Goal: Transaction & Acquisition: Book appointment/travel/reservation

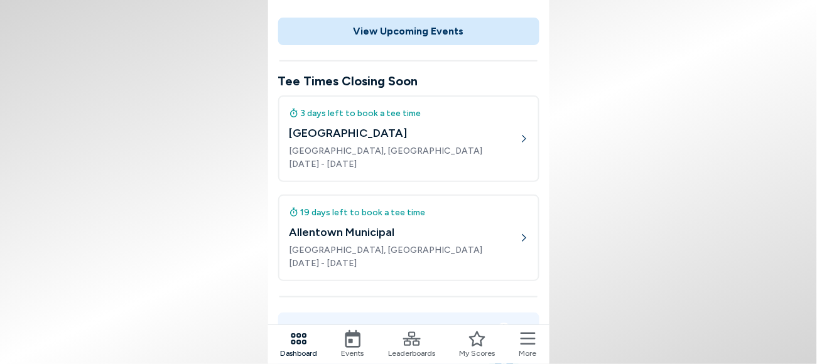
scroll to position [157, 0]
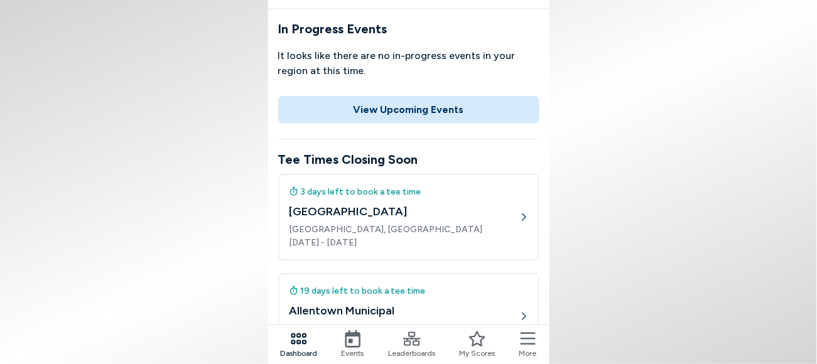
click at [386, 185] on div "3 days left to book a tee time" at bounding box center [405, 191] width 230 height 13
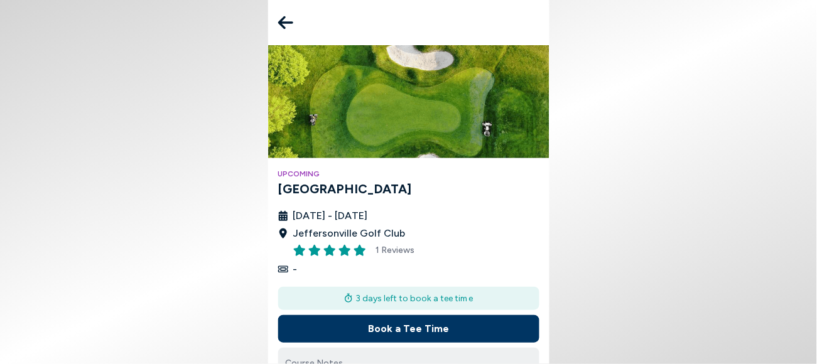
click at [410, 315] on button "Book a Tee Time" at bounding box center [408, 329] width 261 height 28
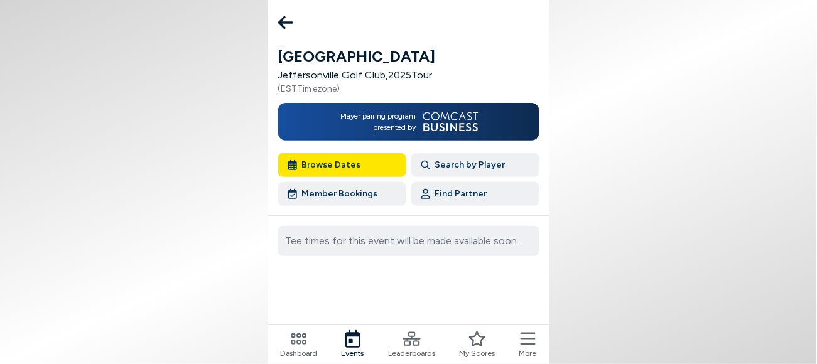
click at [429, 182] on button "Find Partner" at bounding box center [476, 194] width 128 height 24
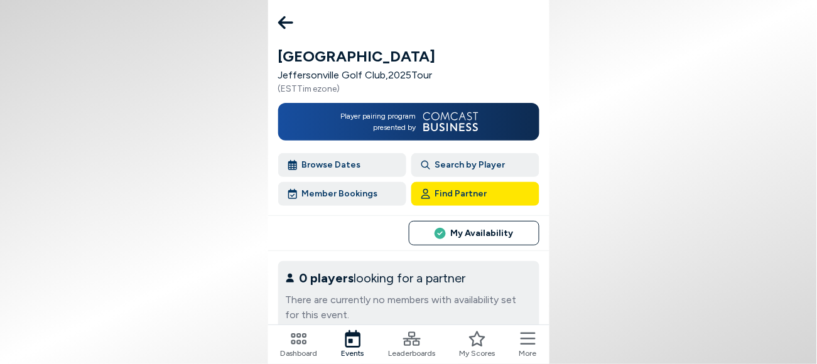
click at [337, 153] on button "Browse Dates" at bounding box center [342, 165] width 128 height 24
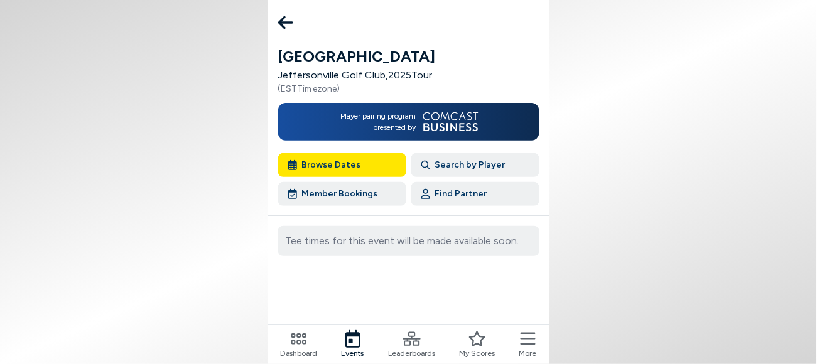
click at [363, 153] on button "Browse Dates" at bounding box center [342, 165] width 128 height 24
drag, startPoint x: 324, startPoint y: 26, endPoint x: 316, endPoint y: 15, distance: 13.6
click at [324, 25] on div "Jeffersonville Jeffersonville Golf Club , 2025 Tour ( EST Timezone) Player pair…" at bounding box center [408, 182] width 281 height 364
click at [293, 15] on icon at bounding box center [285, 22] width 15 height 25
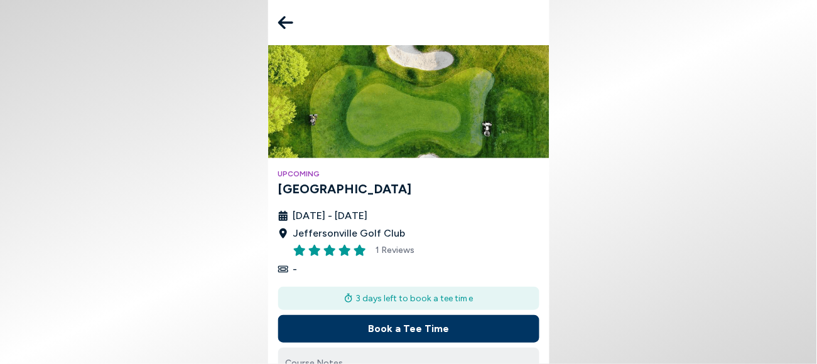
click at [293, 23] on icon at bounding box center [285, 22] width 15 height 25
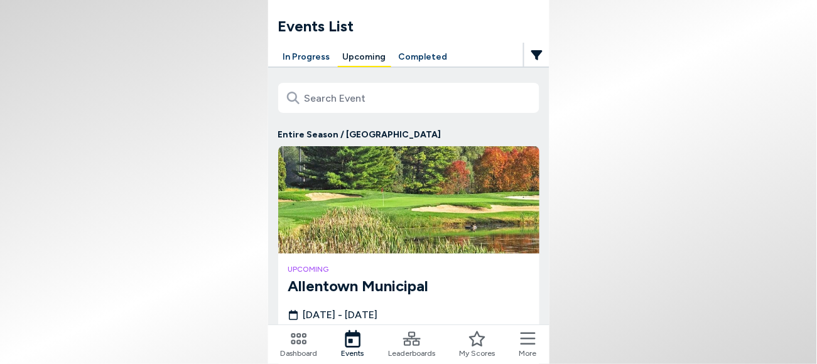
click at [430, 54] on button "Completed" at bounding box center [423, 57] width 59 height 19
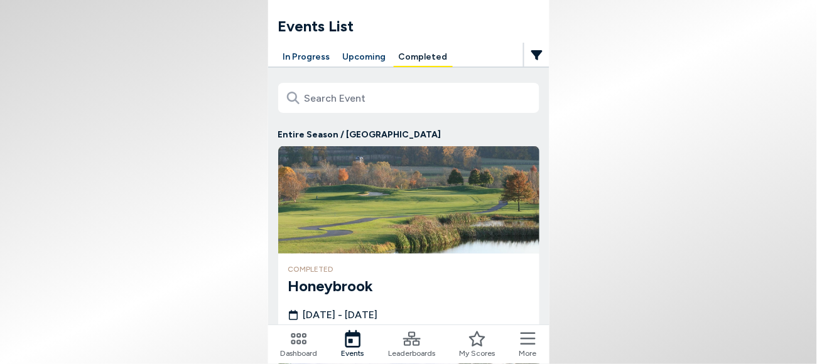
click at [423, 197] on img at bounding box center [408, 199] width 261 height 107
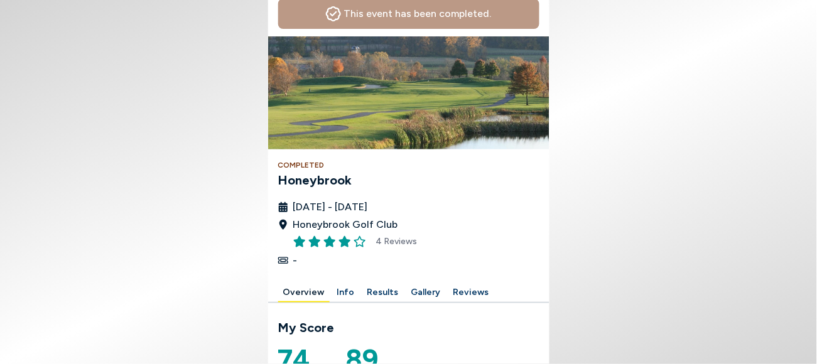
scroll to position [157, 0]
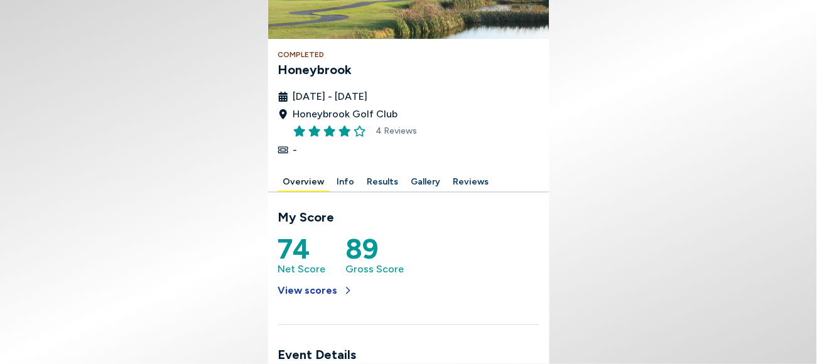
click at [353, 277] on button "View scores" at bounding box center [315, 291] width 75 height 28
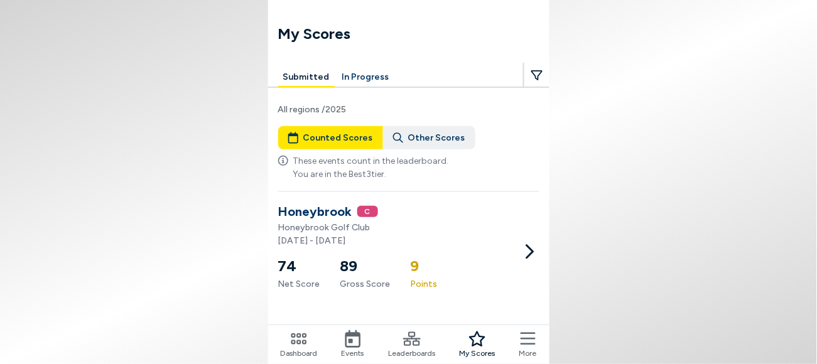
click at [520, 242] on icon at bounding box center [530, 252] width 20 height 20
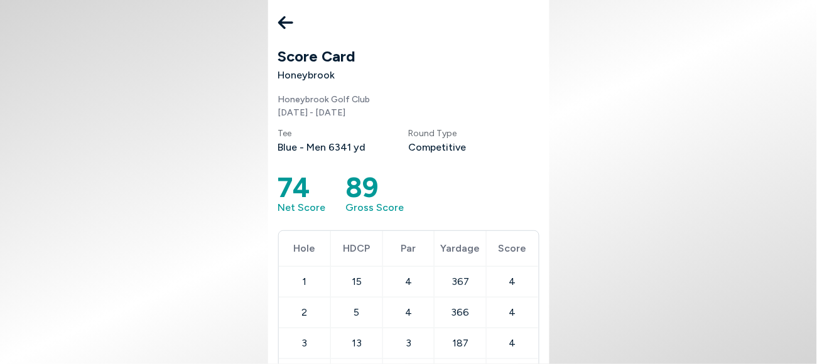
click at [293, 16] on icon at bounding box center [285, 22] width 15 height 13
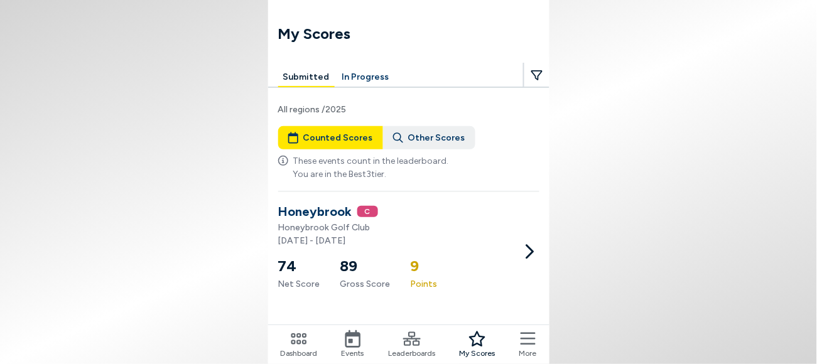
click at [335, 68] on button "Submitted" at bounding box center [306, 77] width 57 height 19
click at [520, 242] on icon at bounding box center [530, 252] width 20 height 20
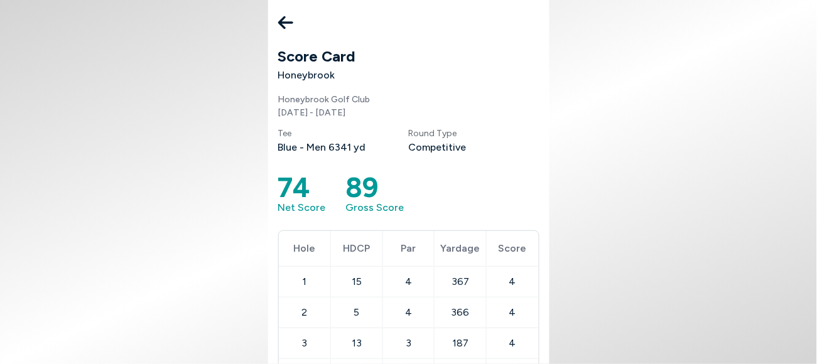
click at [293, 16] on icon at bounding box center [285, 22] width 15 height 13
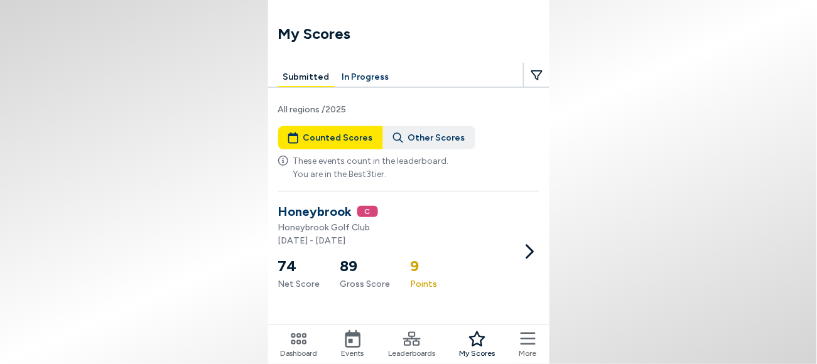
click at [447, 126] on button "Other Scores" at bounding box center [429, 137] width 92 height 23
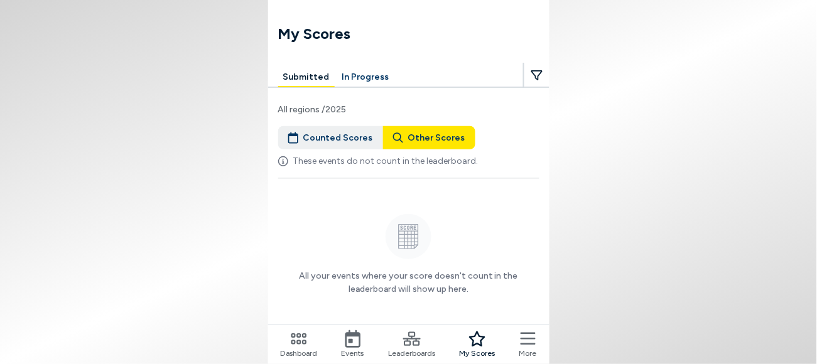
click at [413, 339] on icon at bounding box center [412, 340] width 18 height 18
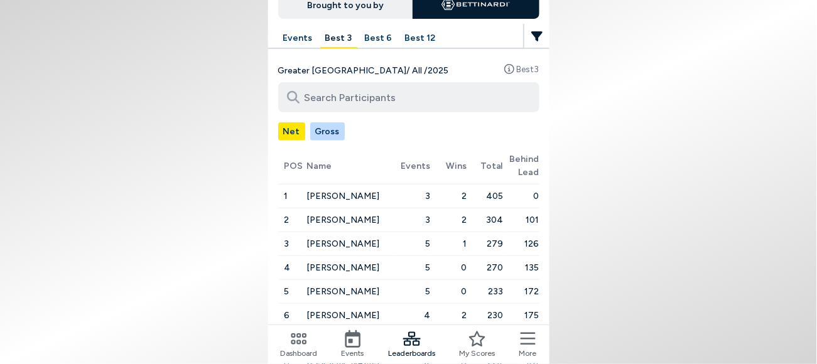
scroll to position [132, 0]
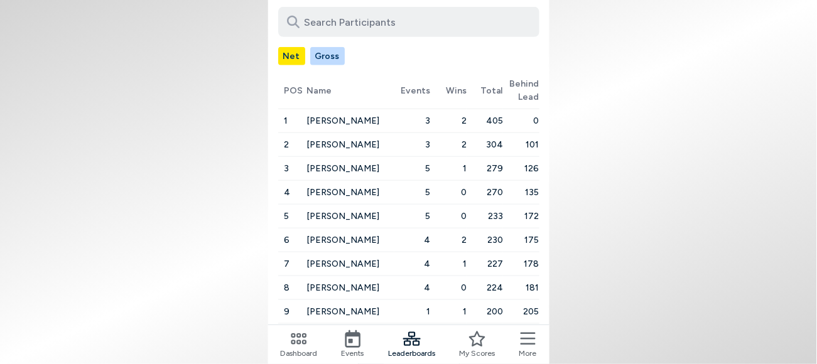
click at [404, 358] on button "2" at bounding box center [396, 370] width 25 height 25
click at [411, 358] on button "3" at bounding box center [408, 370] width 25 height 25
click at [418, 358] on button "4" at bounding box center [421, 370] width 25 height 25
click at [418, 358] on button "5" at bounding box center [421, 370] width 25 height 25
click at [426, 358] on button "6" at bounding box center [434, 370] width 25 height 25
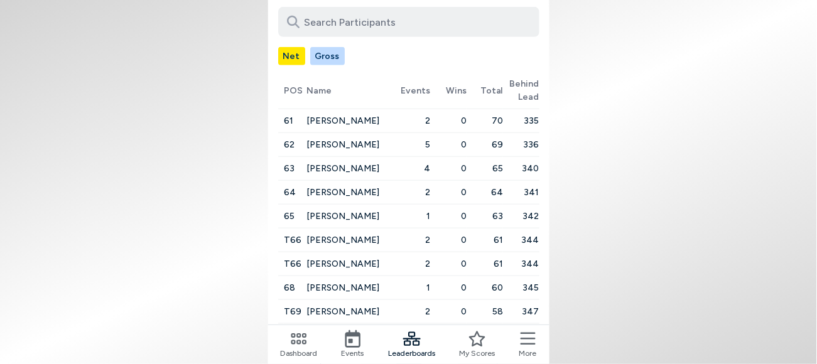
click at [427, 358] on button "8" at bounding box center [434, 370] width 25 height 25
click at [427, 358] on button "9" at bounding box center [434, 370] width 25 height 25
click at [426, 358] on button "10" at bounding box center [434, 370] width 25 height 25
click at [429, 358] on button "11" at bounding box center [434, 370] width 25 height 25
click at [504, 364] on icon at bounding box center [510, 370] width 13 height 13
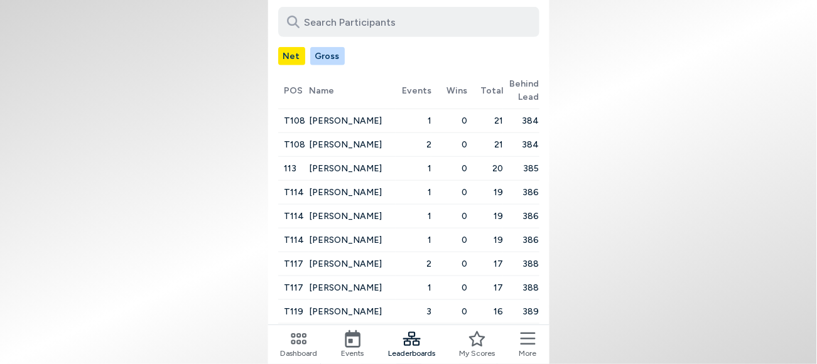
click at [472, 358] on button "15" at bounding box center [484, 370] width 25 height 25
click at [422, 358] on button "14" at bounding box center [421, 370] width 25 height 25
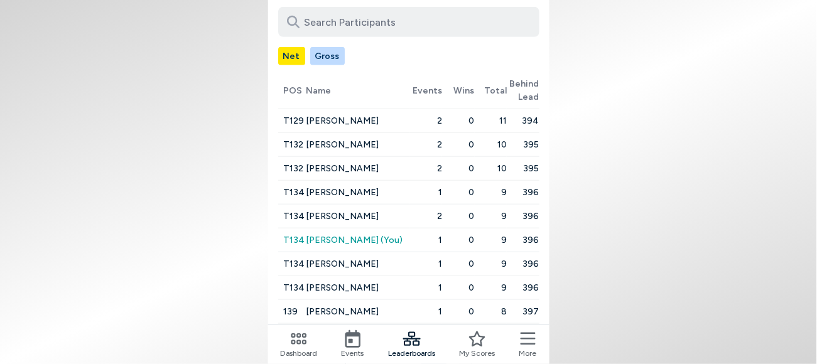
click at [369, 358] on button "1" at bounding box center [358, 370] width 25 height 25
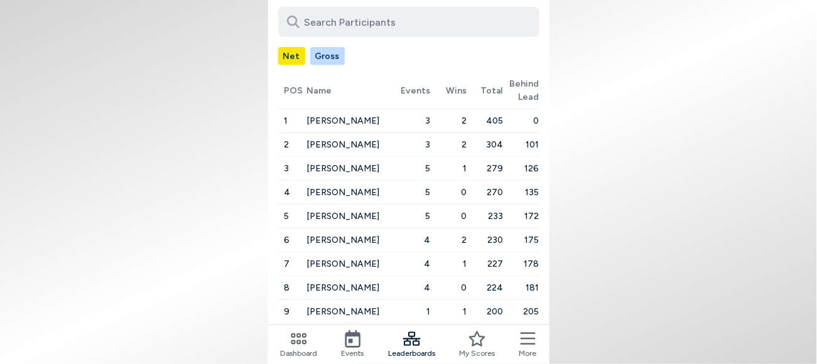
click at [362, 339] on icon at bounding box center [353, 340] width 18 height 18
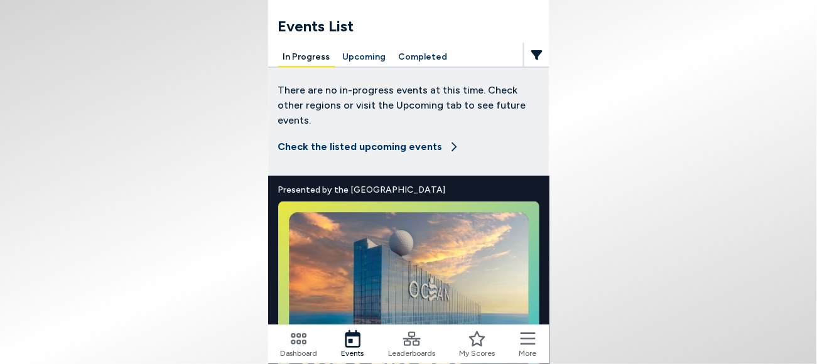
click at [439, 52] on button "Completed" at bounding box center [423, 57] width 59 height 19
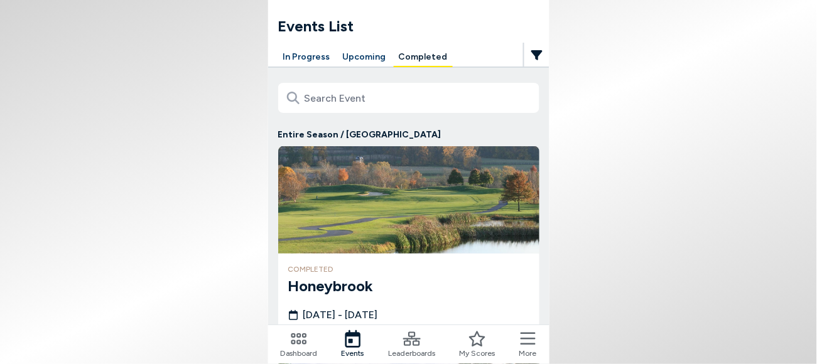
click at [408, 177] on img at bounding box center [408, 199] width 261 height 107
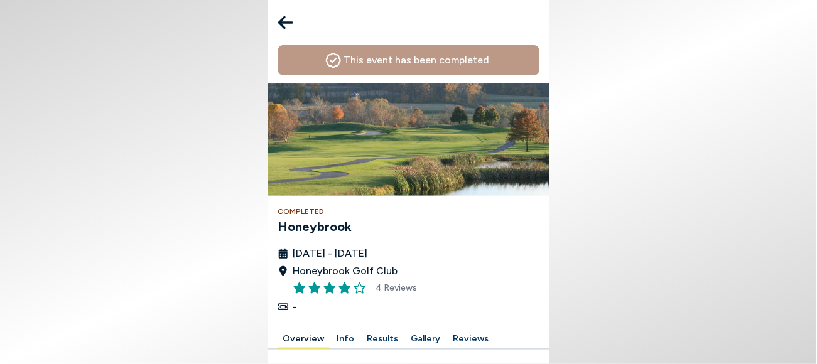
click at [293, 13] on icon at bounding box center [285, 22] width 15 height 25
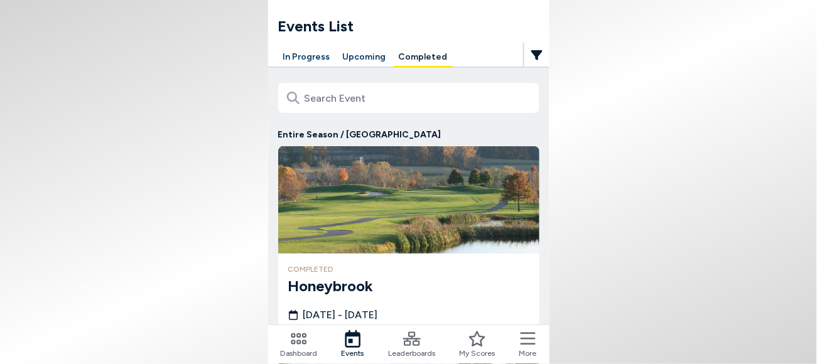
click at [398, 194] on img at bounding box center [408, 199] width 261 height 107
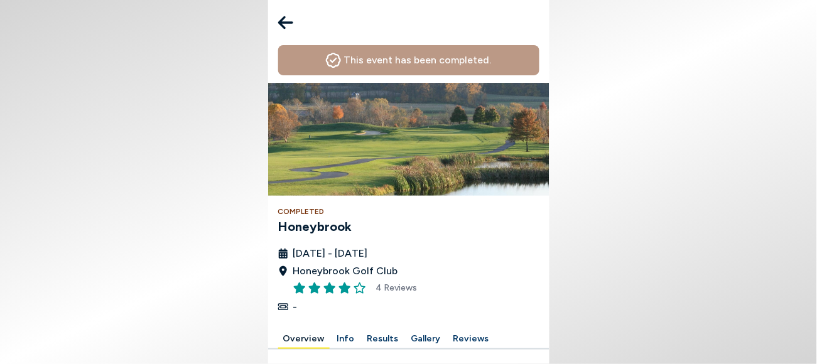
click at [397, 330] on button "Results" at bounding box center [383, 339] width 41 height 19
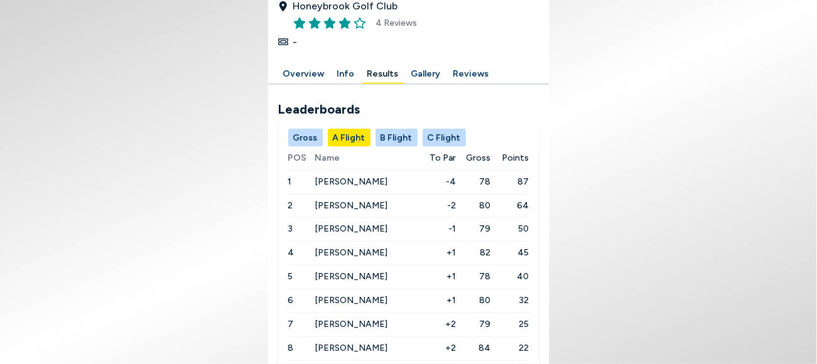
scroll to position [292, 0]
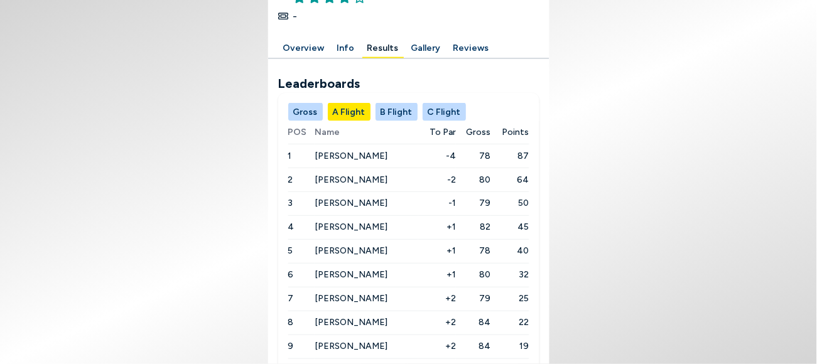
scroll to position [292, 0]
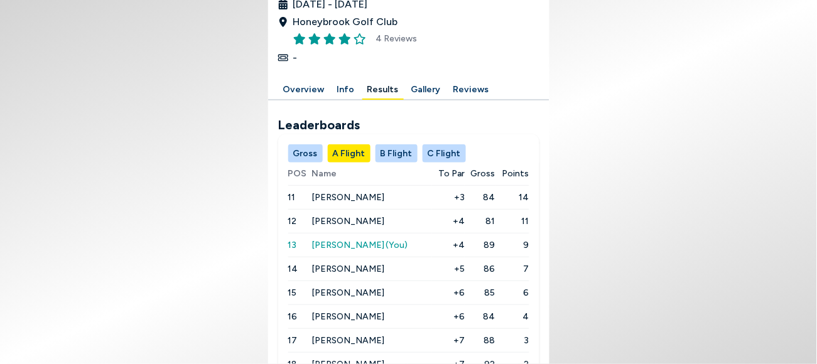
click at [410, 145] on button "B Flight" at bounding box center [397, 154] width 42 height 18
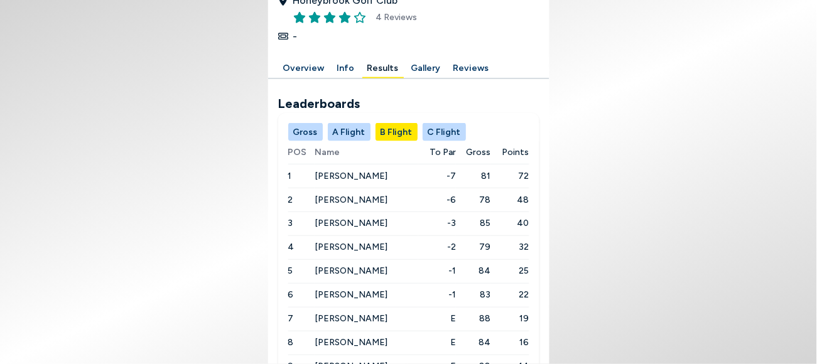
scroll to position [292, 0]
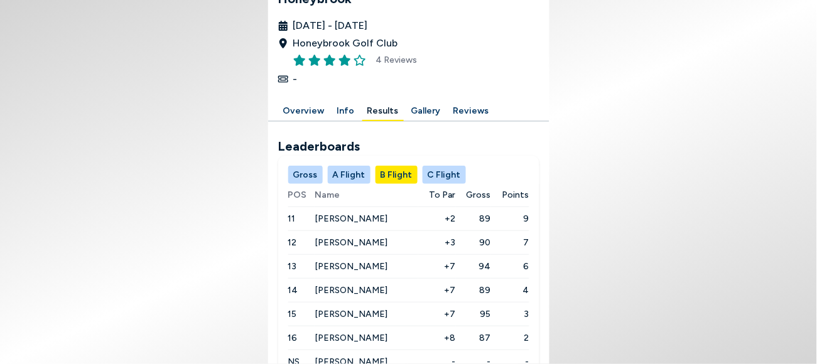
click at [461, 166] on button "C Flight" at bounding box center [444, 175] width 43 height 18
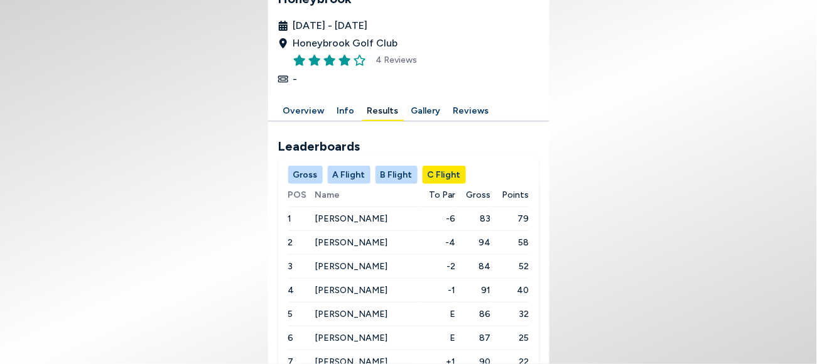
click at [323, 166] on button "Gross" at bounding box center [305, 175] width 35 height 18
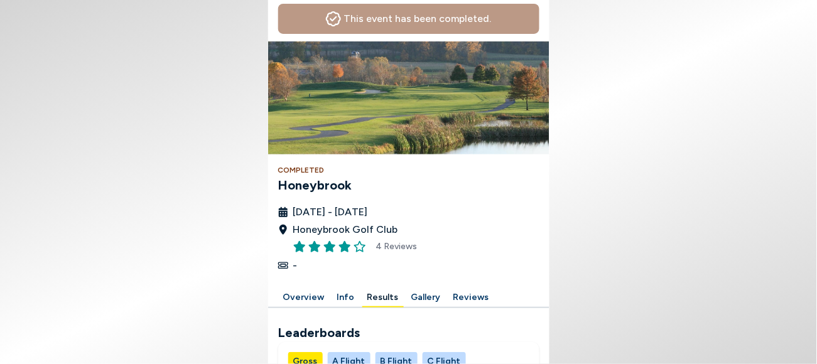
scroll to position [0, 0]
